Goal: Navigation & Orientation: Find specific page/section

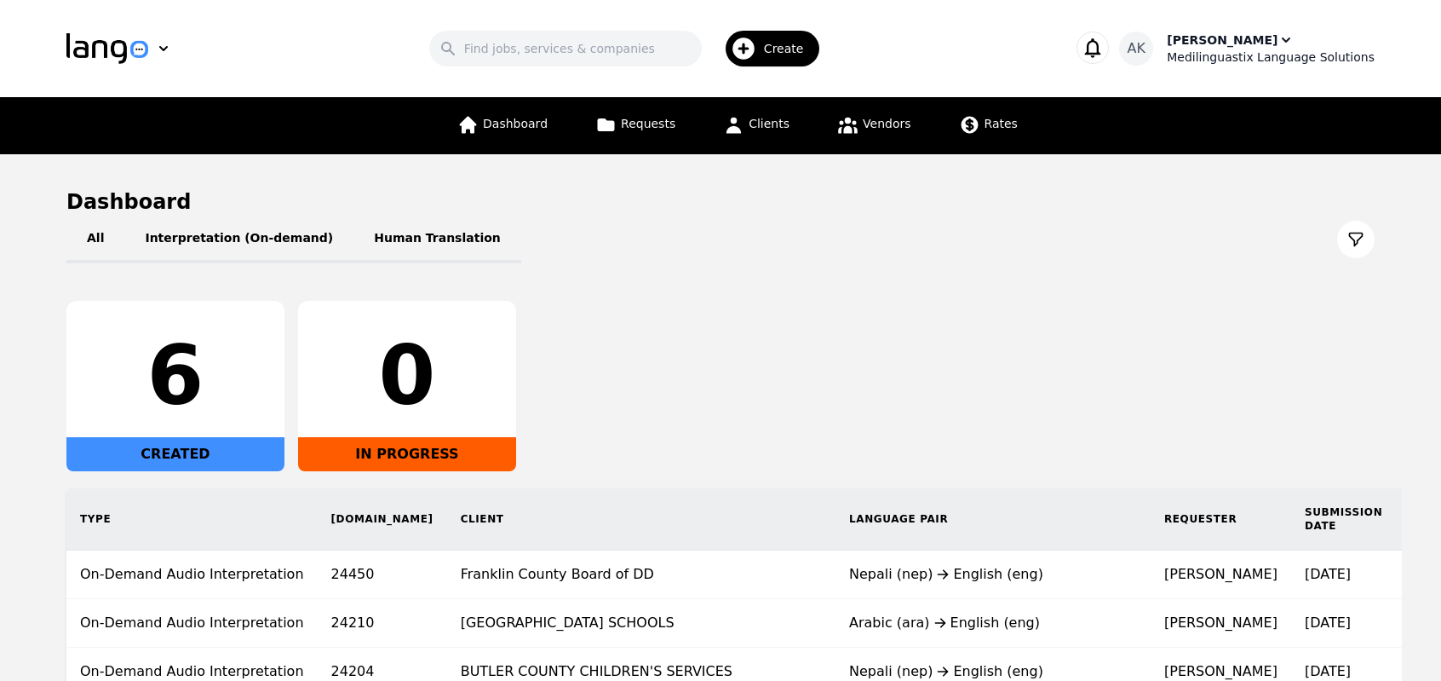
click at [1255, 54] on div "Medilinguastix Language Solutions" at bounding box center [1271, 57] width 208 height 17
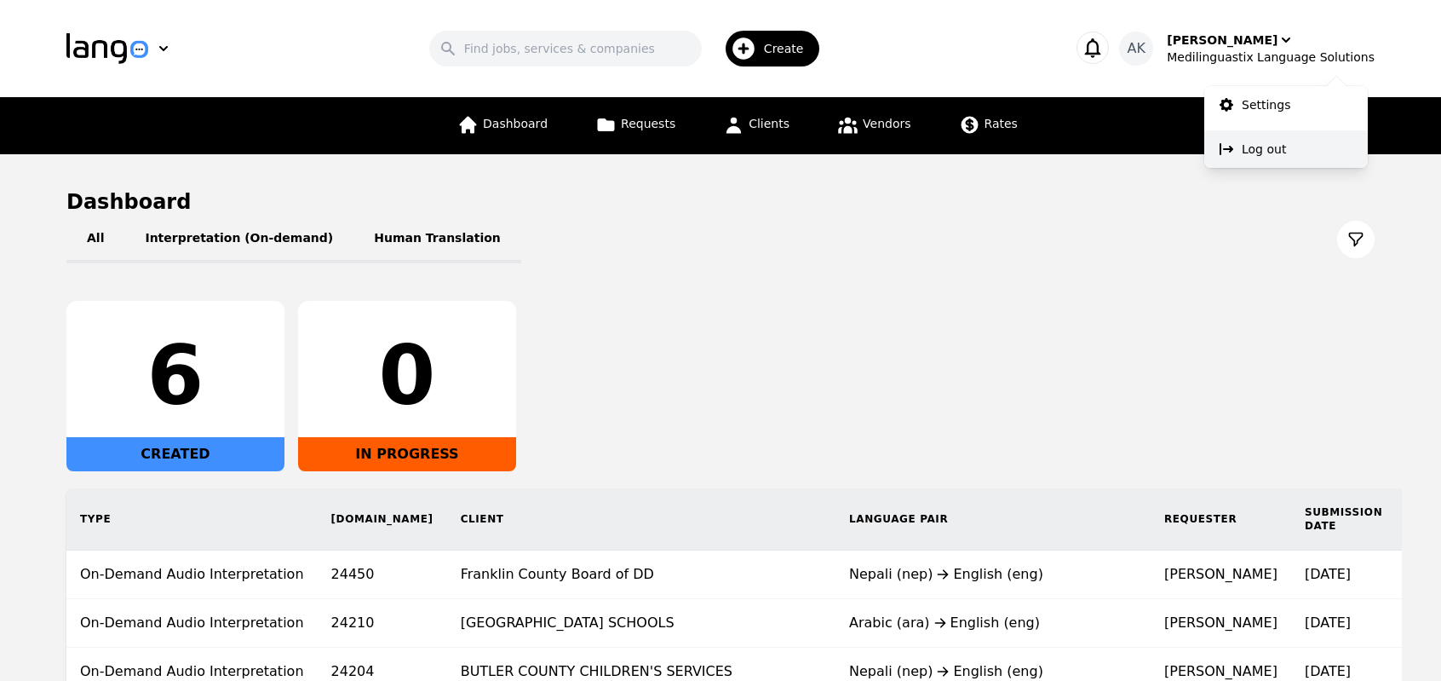
click at [1233, 152] on icon at bounding box center [1226, 149] width 17 height 17
